Goal: Task Accomplishment & Management: Manage account settings

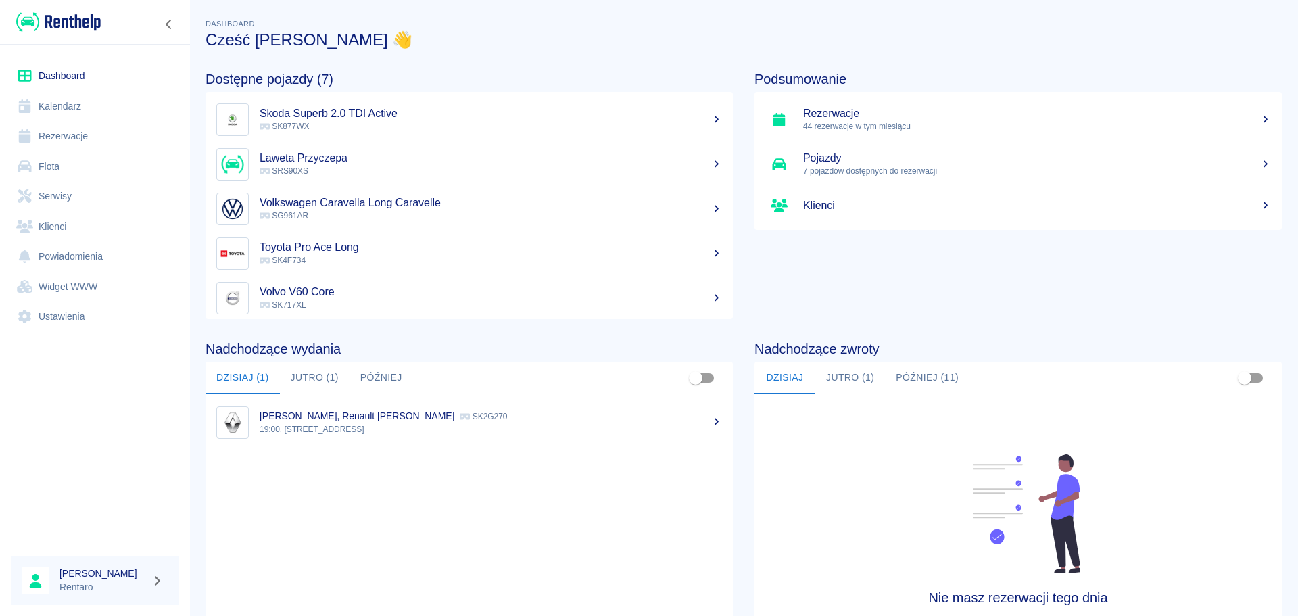
click at [70, 103] on link "Kalendarz" at bounding box center [95, 106] width 168 height 30
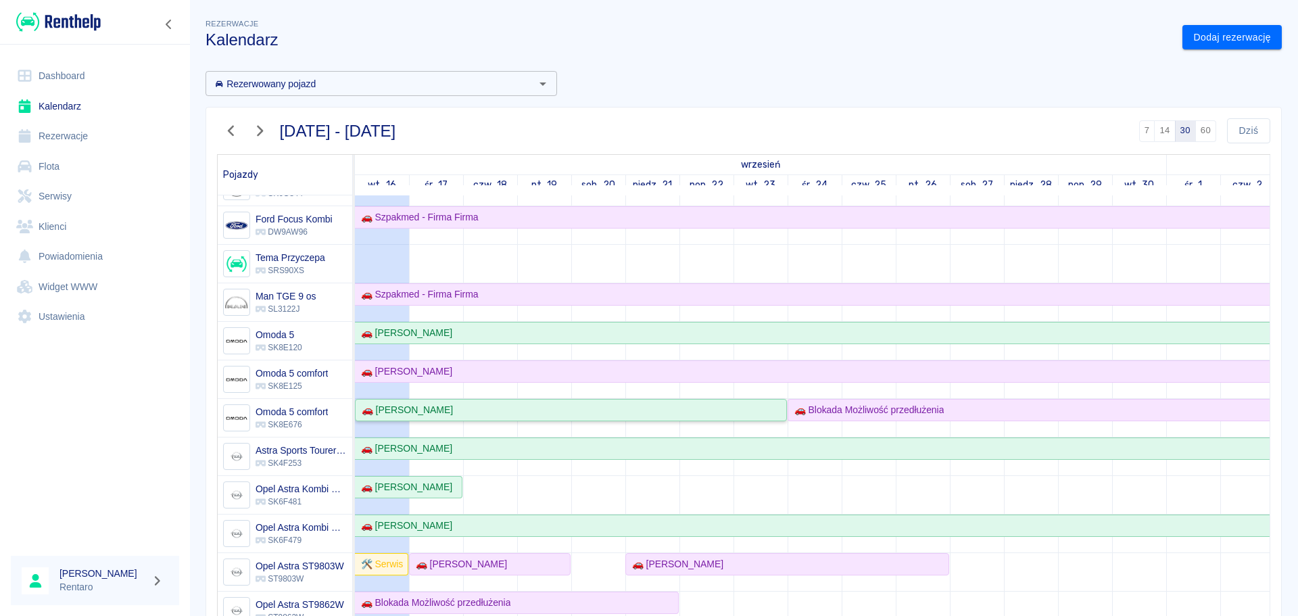
click at [514, 414] on div "🚗 [PERSON_NAME]" at bounding box center [570, 410] width 429 height 14
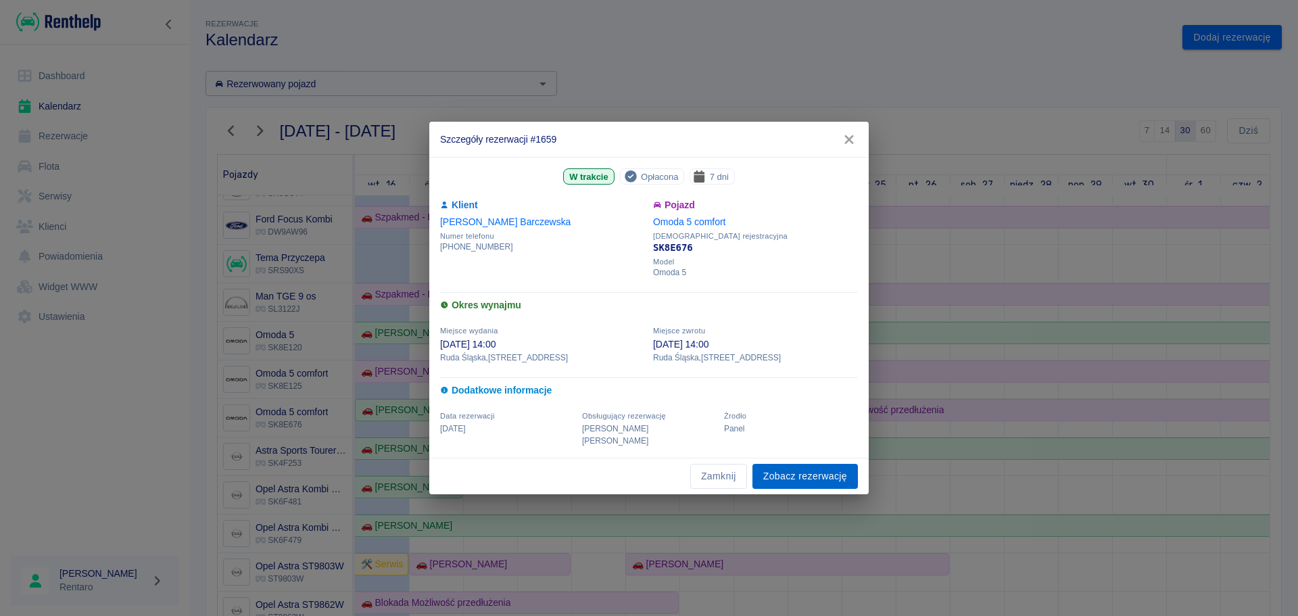
click at [814, 458] on div "Zamknij Zobacz rezerwację" at bounding box center [648, 476] width 439 height 36
click at [812, 474] on link "Zobacz rezerwację" at bounding box center [804, 476] width 105 height 25
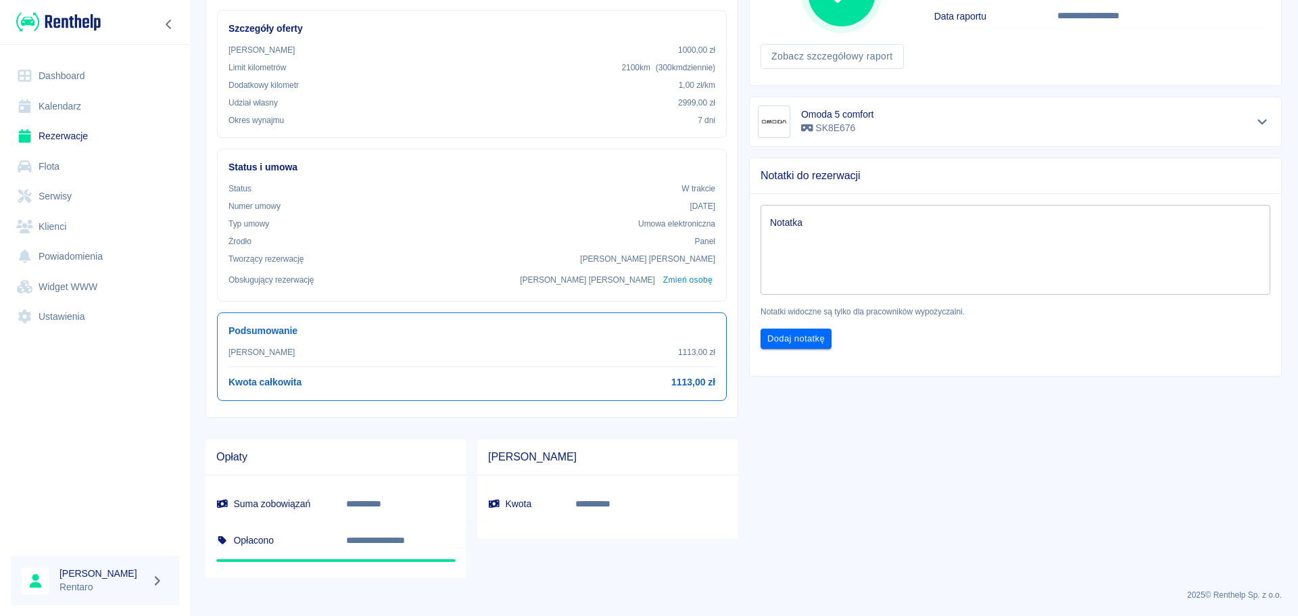
click at [863, 222] on textarea "Notatka" at bounding box center [1015, 250] width 491 height 68
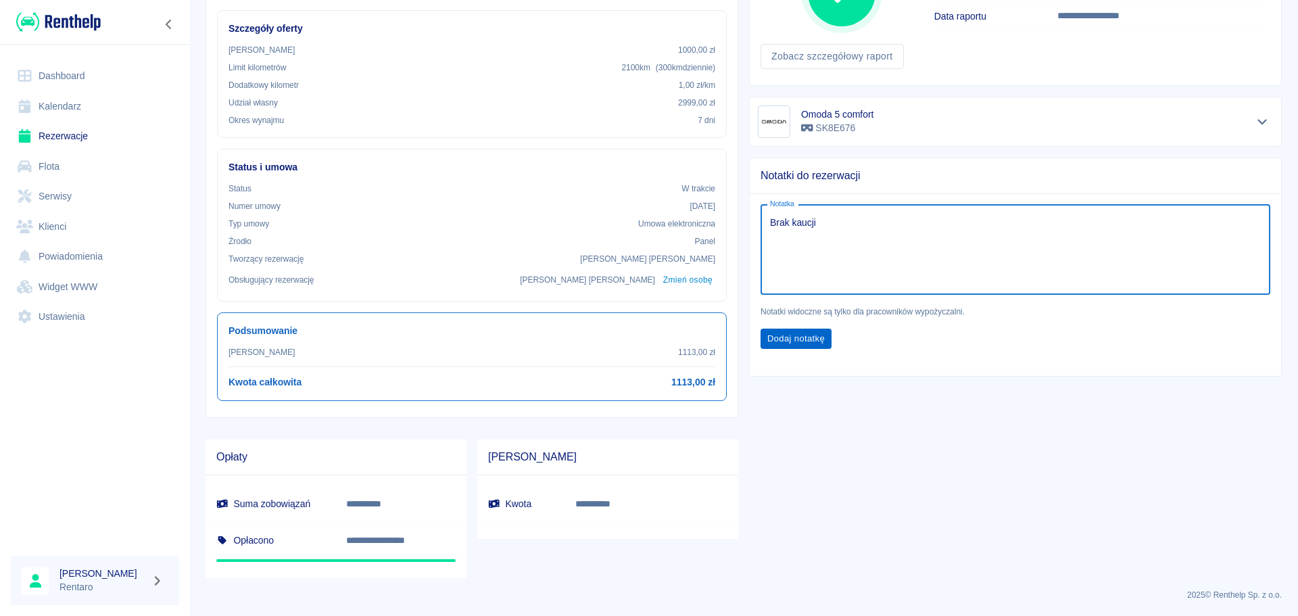
type textarea "Brak kaucji"
click at [776, 341] on button "Dodaj notatkę" at bounding box center [795, 338] width 71 height 21
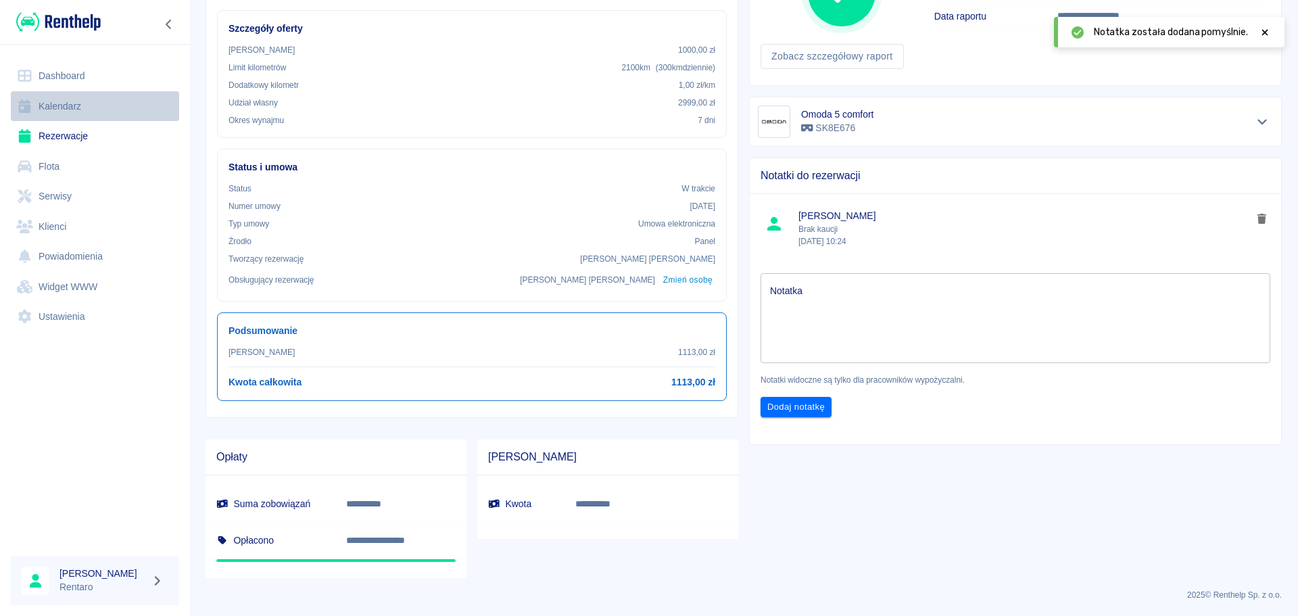
click at [47, 112] on link "Kalendarz" at bounding box center [95, 106] width 168 height 30
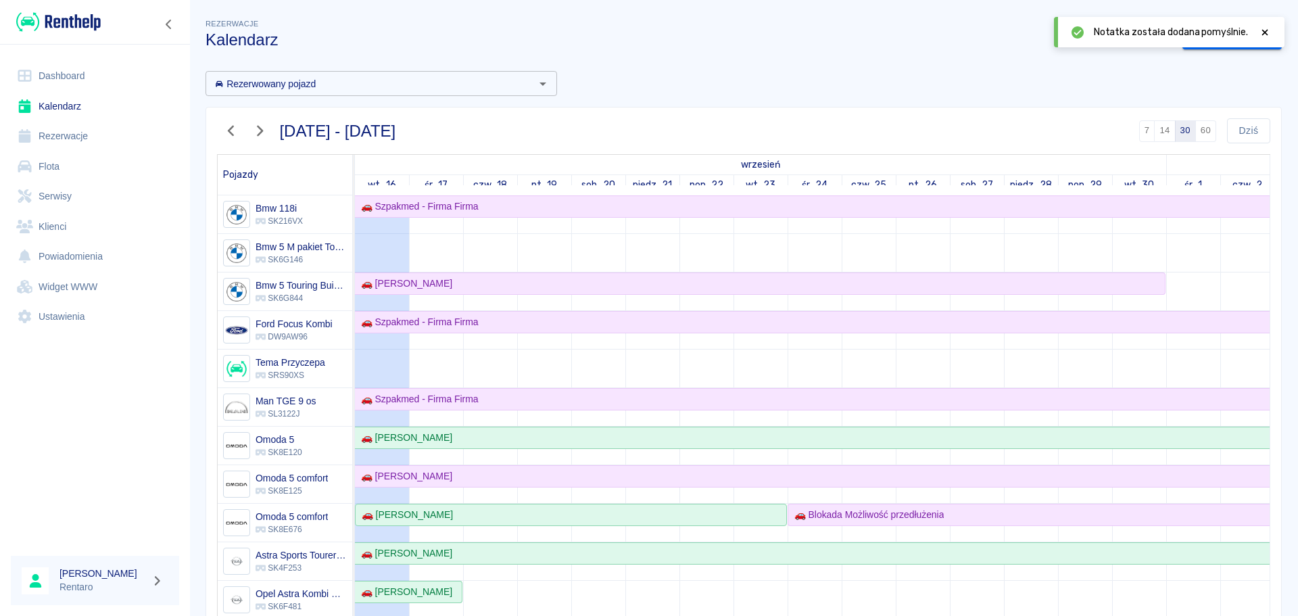
click at [81, 76] on link "Dashboard" at bounding box center [95, 76] width 168 height 30
